Goal: Information Seeking & Learning: Learn about a topic

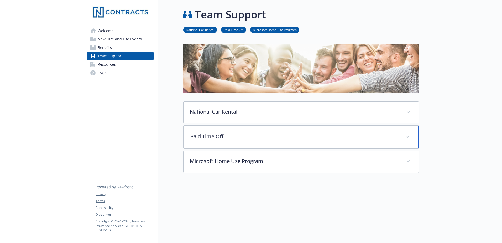
click at [248, 143] on div "Paid Time Off" at bounding box center [301, 137] width 235 height 23
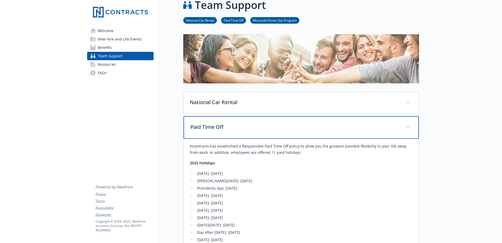
scroll to position [26, 0]
